Goal: Task Accomplishment & Management: Manage account settings

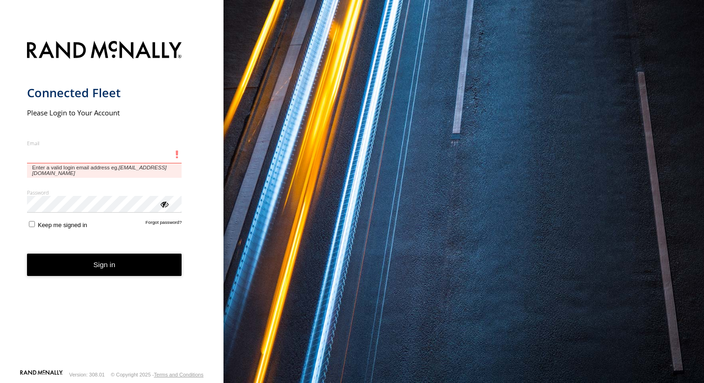
paste input "**********"
type input "**********"
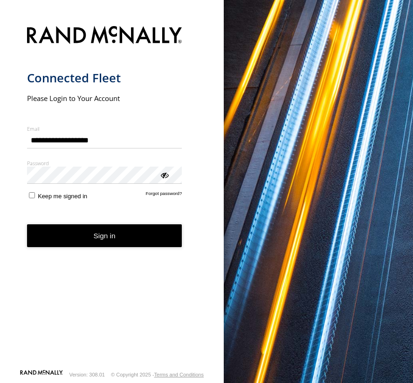
click at [84, 231] on button "Sign in" at bounding box center [104, 235] width 155 height 23
